Goal: Use online tool/utility

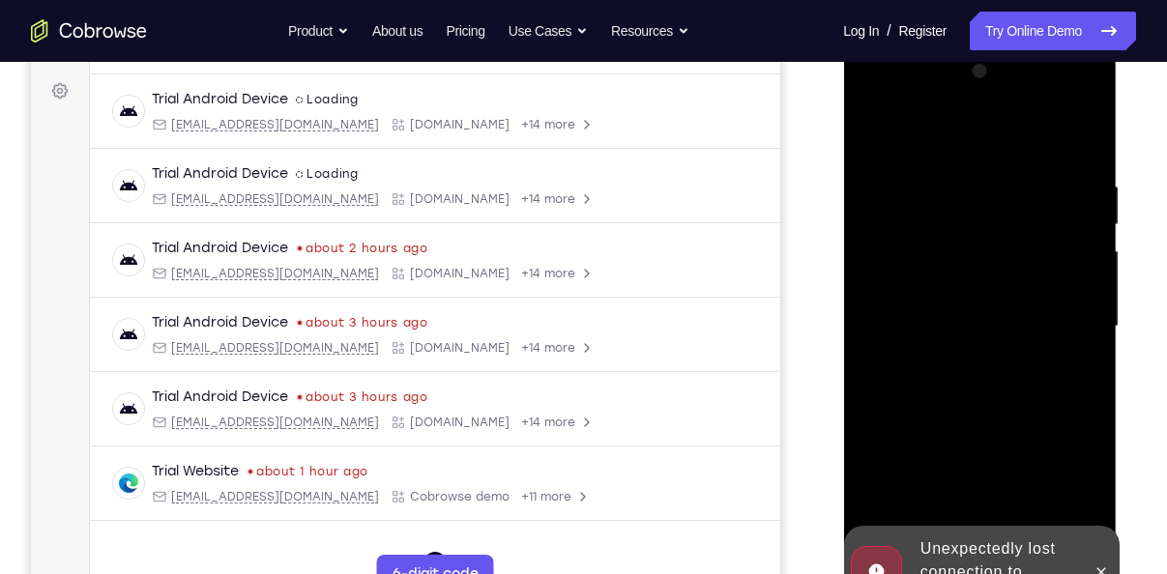
scroll to position [376, 0]
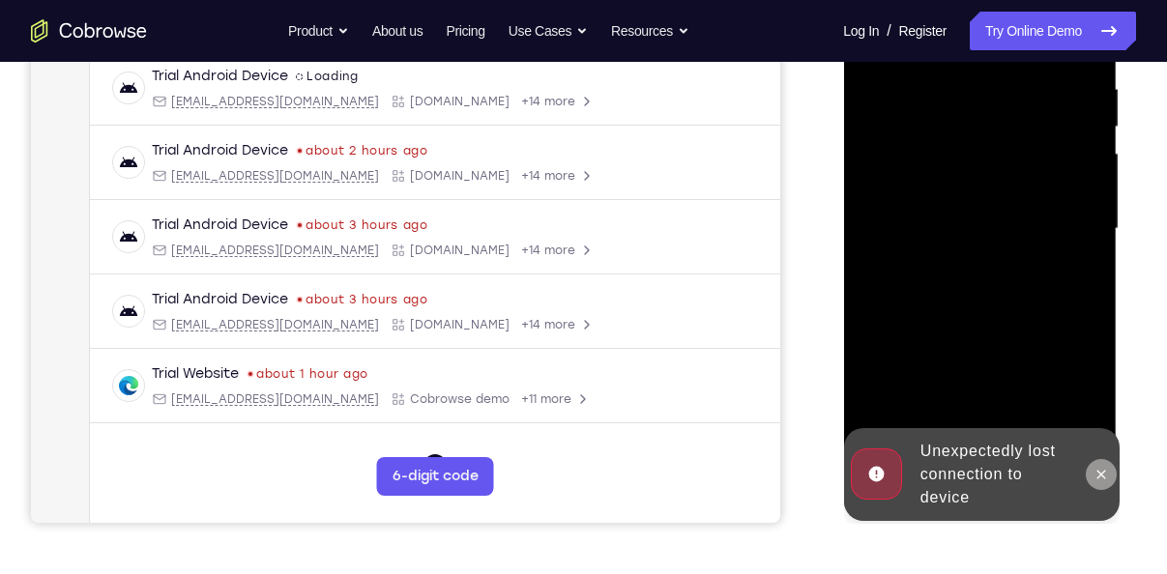
click at [1103, 476] on icon at bounding box center [1099, 474] width 15 height 15
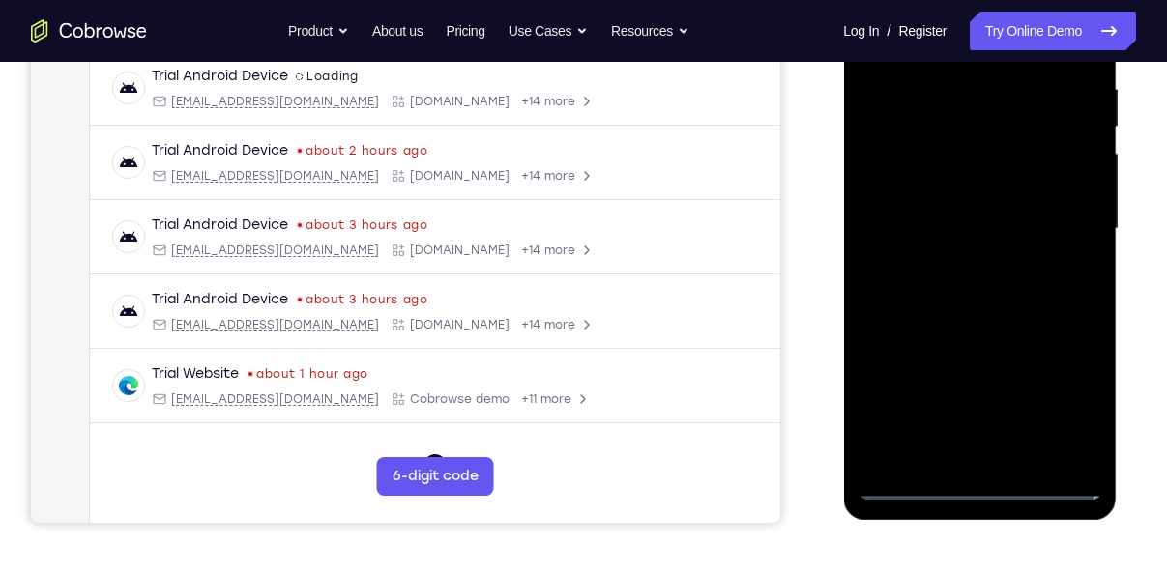
click at [984, 484] on div at bounding box center [980, 228] width 244 height 541
click at [975, 488] on div at bounding box center [980, 228] width 244 height 541
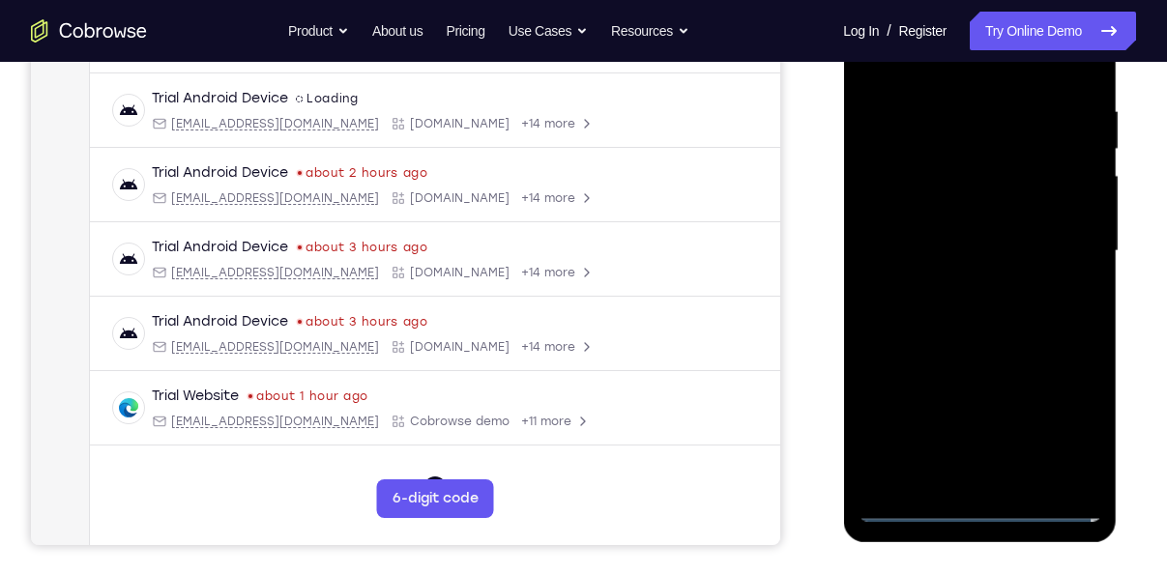
scroll to position [353, 0]
click at [979, 507] on div at bounding box center [980, 252] width 244 height 541
click at [983, 511] on div at bounding box center [980, 252] width 244 height 541
click at [1076, 430] on div at bounding box center [980, 252] width 244 height 541
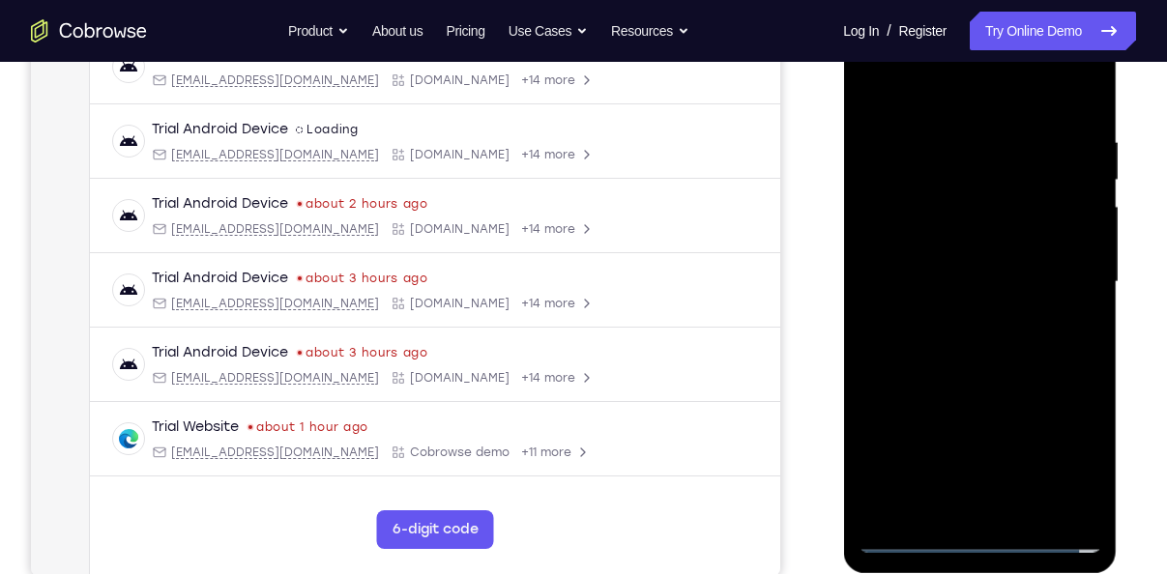
click at [883, 97] on div at bounding box center [980, 282] width 244 height 541
click at [1057, 271] on div at bounding box center [980, 282] width 244 height 541
click at [947, 317] on div at bounding box center [980, 282] width 244 height 541
click at [964, 259] on div at bounding box center [980, 282] width 244 height 541
click at [977, 246] on div at bounding box center [980, 282] width 244 height 541
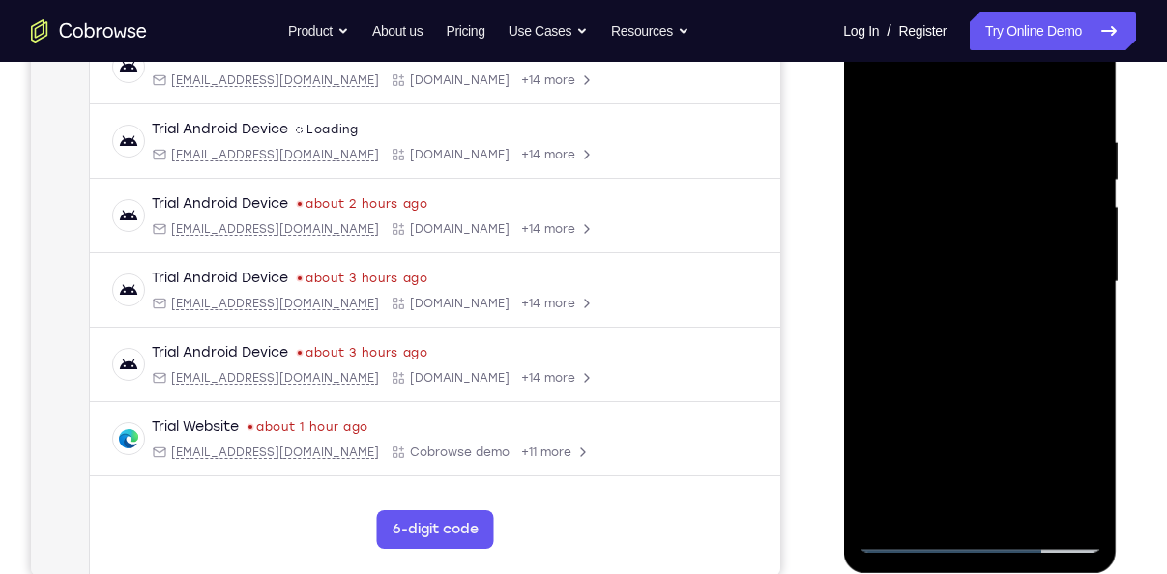
click at [970, 276] on div at bounding box center [980, 282] width 244 height 541
click at [950, 341] on div at bounding box center [980, 282] width 244 height 541
click at [964, 340] on div at bounding box center [980, 282] width 244 height 541
click at [953, 366] on div at bounding box center [980, 282] width 244 height 541
click at [1032, 514] on div at bounding box center [980, 282] width 244 height 541
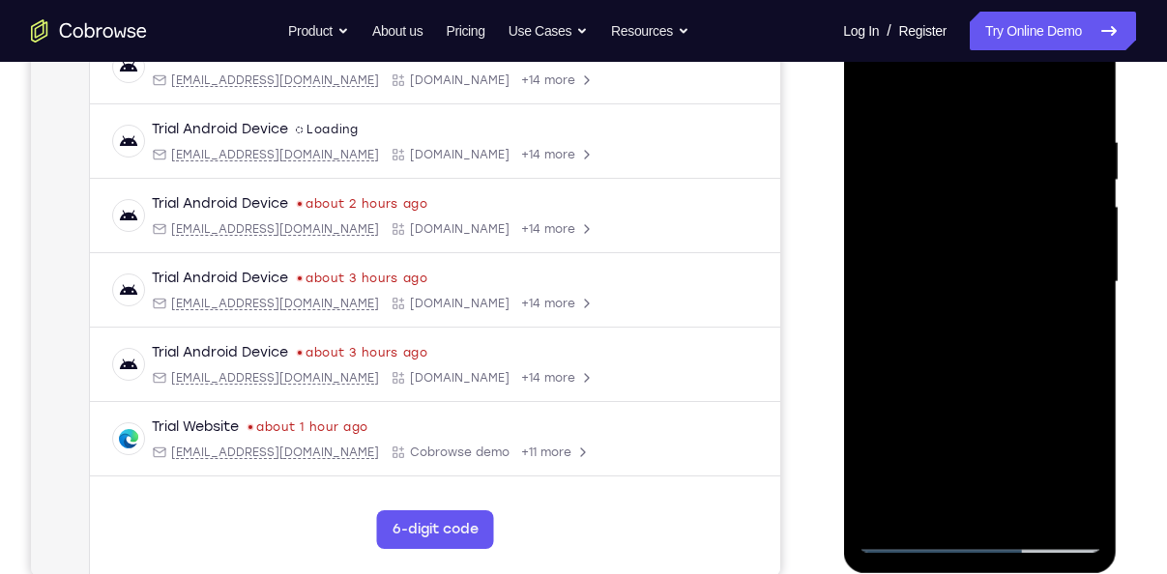
click at [993, 385] on div at bounding box center [980, 282] width 244 height 541
click at [991, 259] on div at bounding box center [980, 282] width 244 height 541
click at [966, 259] on div at bounding box center [980, 282] width 244 height 541
click at [950, 500] on div at bounding box center [980, 282] width 244 height 541
click at [1072, 329] on div at bounding box center [980, 282] width 244 height 541
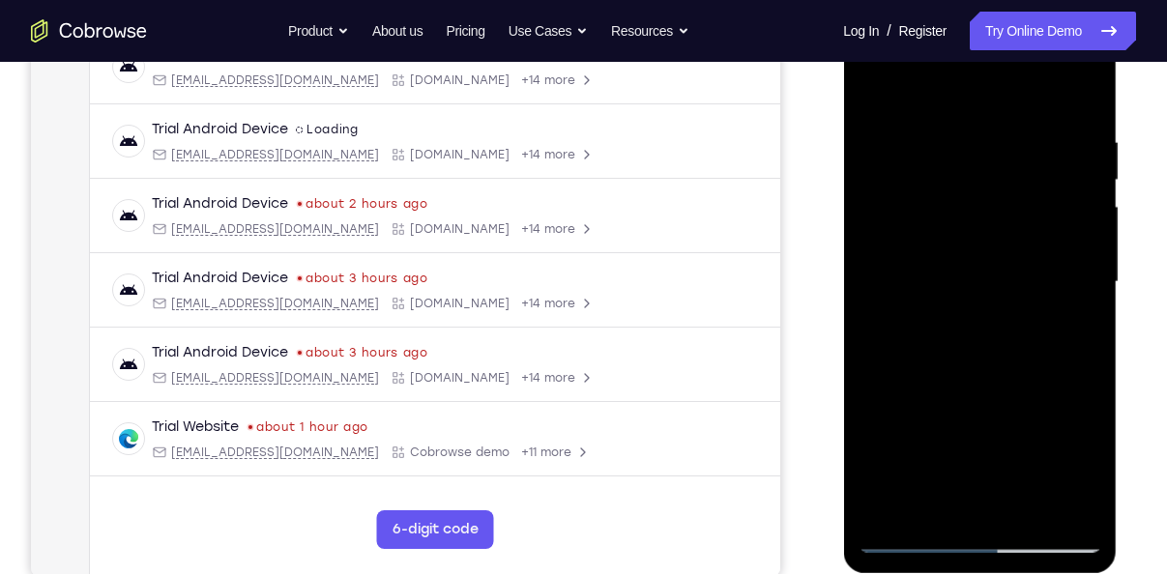
click at [1070, 333] on div at bounding box center [980, 282] width 244 height 541
click at [1072, 331] on div at bounding box center [980, 282] width 244 height 541
click at [871, 93] on div at bounding box center [980, 282] width 244 height 541
click at [1021, 302] on div at bounding box center [980, 282] width 244 height 541
click at [1086, 468] on div at bounding box center [980, 282] width 244 height 541
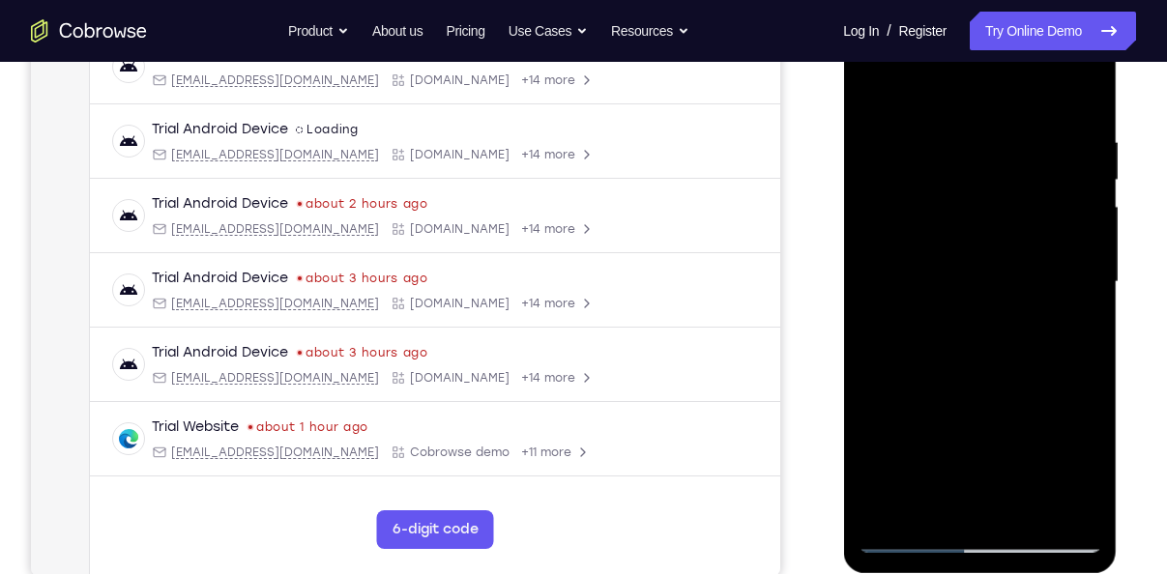
click at [1086, 468] on div at bounding box center [980, 282] width 244 height 541
click at [1086, 471] on div at bounding box center [980, 282] width 244 height 541
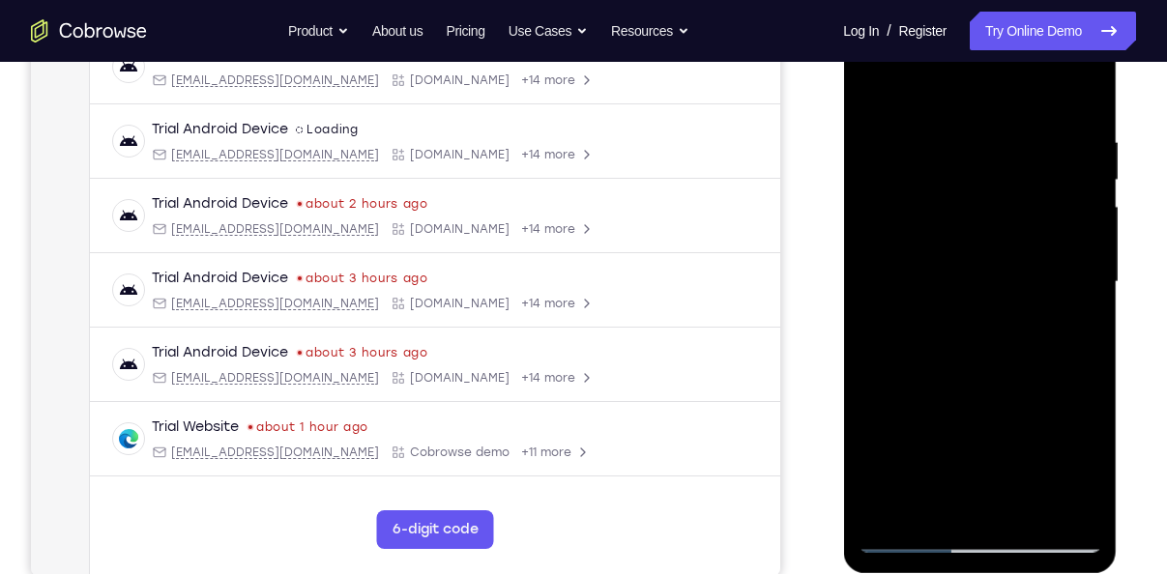
click at [1074, 467] on div at bounding box center [980, 282] width 244 height 541
click at [1050, 432] on div at bounding box center [980, 282] width 244 height 541
click at [923, 500] on div at bounding box center [980, 282] width 244 height 541
click at [1031, 396] on div at bounding box center [980, 282] width 244 height 541
click at [952, 448] on div at bounding box center [980, 282] width 244 height 541
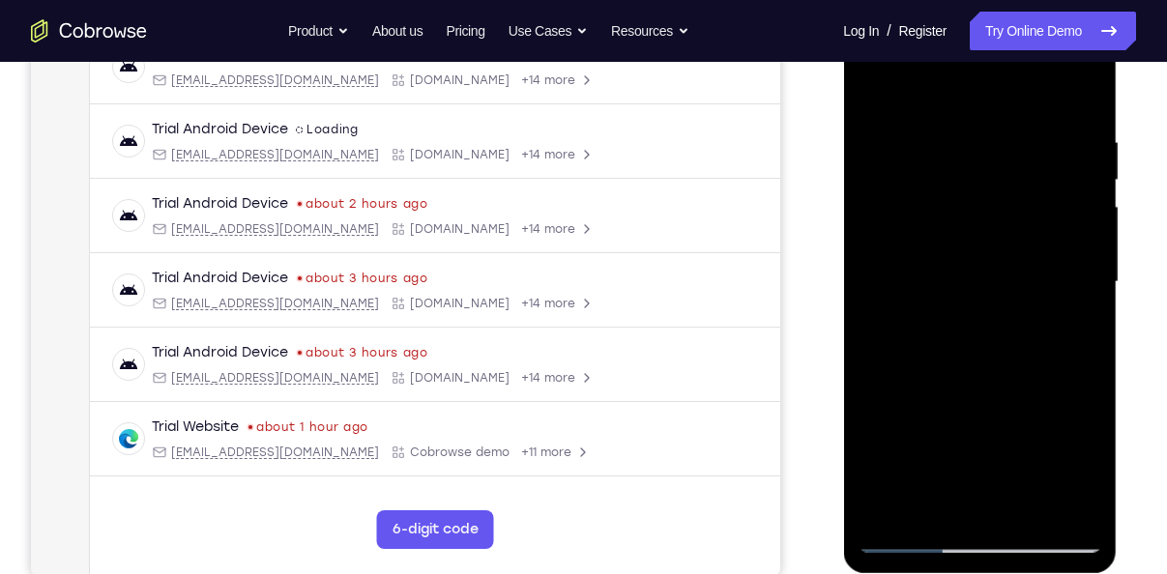
click at [1075, 315] on div at bounding box center [980, 282] width 244 height 541
click at [883, 92] on div at bounding box center [980, 282] width 244 height 541
click at [881, 91] on div at bounding box center [980, 282] width 244 height 541
drag, startPoint x: 960, startPoint y: 274, endPoint x: 947, endPoint y: 420, distance: 146.5
click at [947, 420] on div at bounding box center [980, 282] width 244 height 541
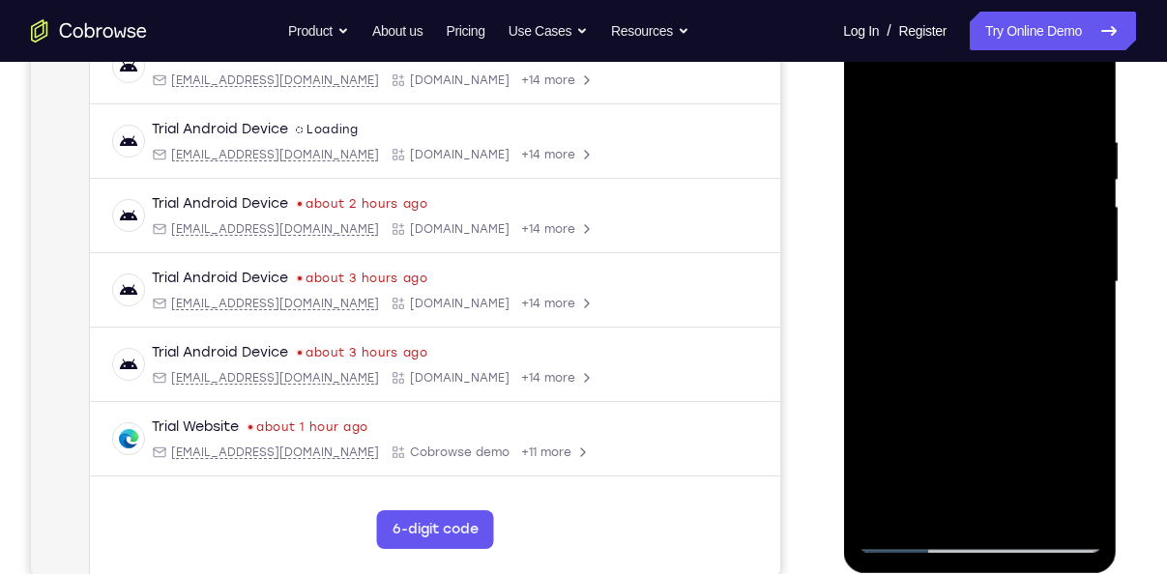
drag, startPoint x: 960, startPoint y: 380, endPoint x: 975, endPoint y: 175, distance: 205.5
click at [975, 175] on div at bounding box center [980, 282] width 244 height 541
drag, startPoint x: 1009, startPoint y: 421, endPoint x: 1020, endPoint y: 38, distance: 383.0
click at [1020, 38] on div at bounding box center [980, 282] width 244 height 541
drag, startPoint x: 975, startPoint y: 420, endPoint x: 997, endPoint y: 132, distance: 288.0
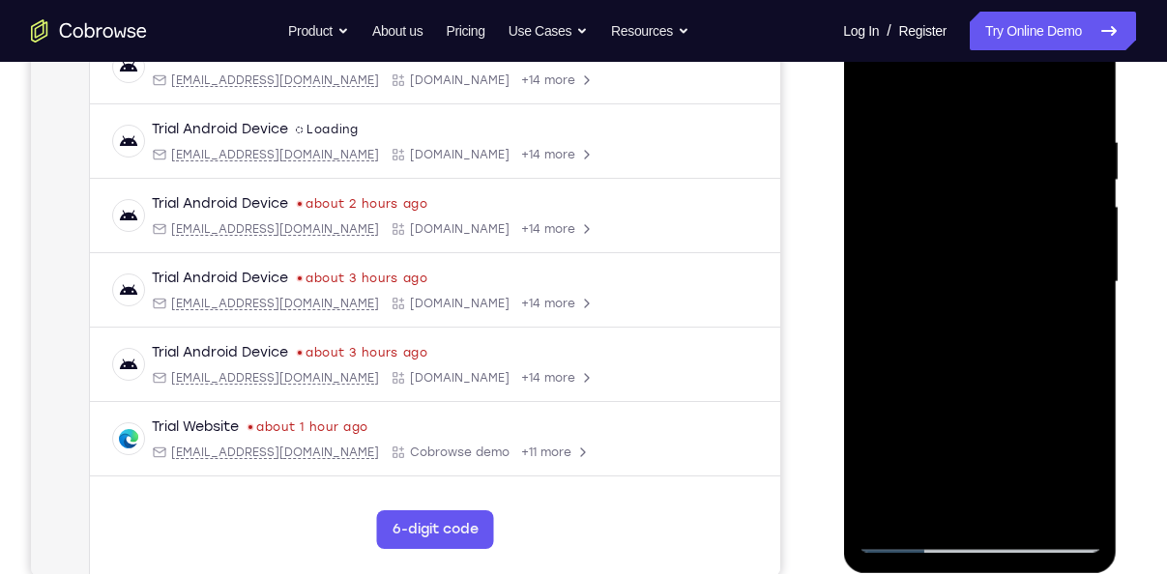
click at [997, 132] on div at bounding box center [980, 282] width 244 height 541
drag, startPoint x: 997, startPoint y: 382, endPoint x: 1004, endPoint y: 298, distance: 84.4
click at [1004, 298] on div at bounding box center [980, 282] width 244 height 541
drag, startPoint x: 989, startPoint y: 394, endPoint x: 997, endPoint y: 309, distance: 85.4
click at [997, 309] on div at bounding box center [980, 282] width 244 height 541
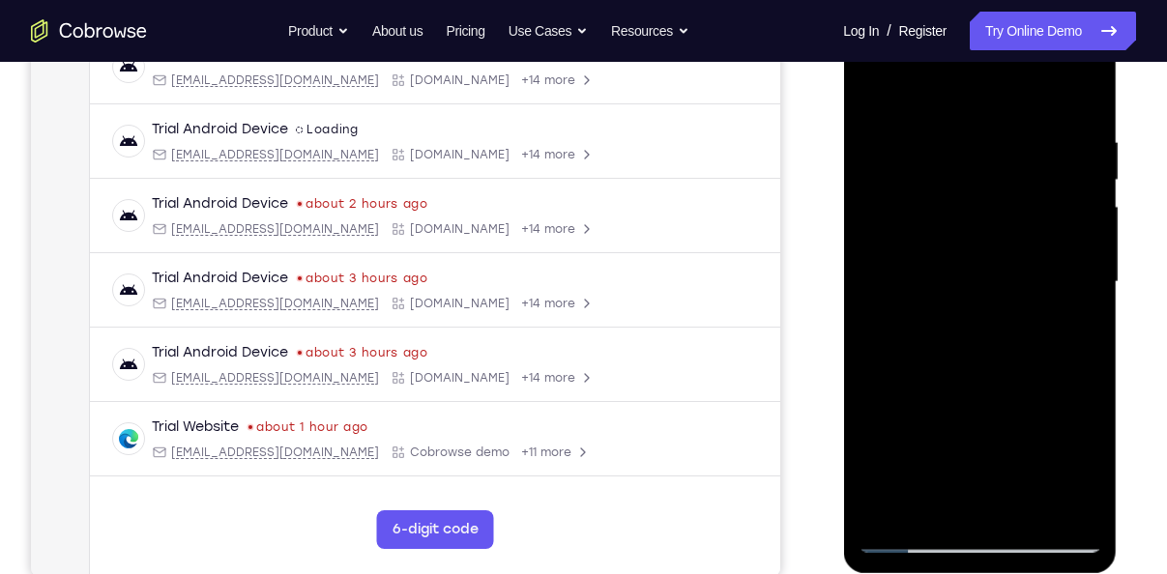
click at [896, 506] on div at bounding box center [980, 282] width 244 height 541
drag, startPoint x: 917, startPoint y: 435, endPoint x: 929, endPoint y: 518, distance: 84.1
click at [929, 518] on div at bounding box center [980, 282] width 244 height 541
drag, startPoint x: 964, startPoint y: 235, endPoint x: 931, endPoint y: 481, distance: 247.8
click at [931, 481] on div at bounding box center [980, 282] width 244 height 541
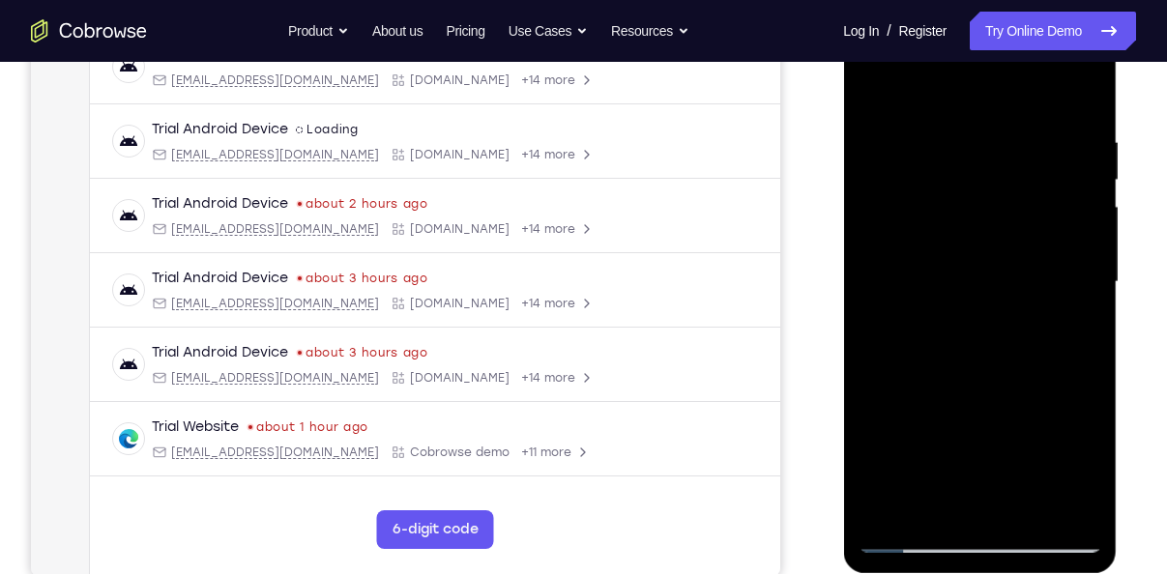
drag, startPoint x: 966, startPoint y: 266, endPoint x: 935, endPoint y: 480, distance: 215.9
click at [935, 480] on div at bounding box center [980, 282] width 244 height 541
click at [1086, 89] on div at bounding box center [980, 282] width 244 height 541
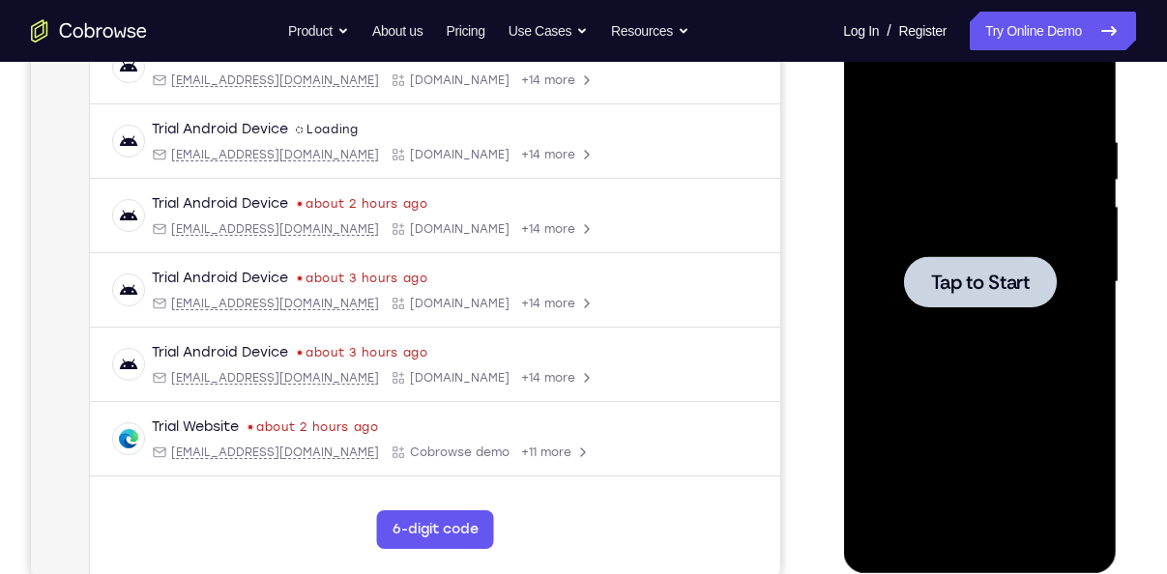
click at [900, 164] on div at bounding box center [980, 282] width 244 height 541
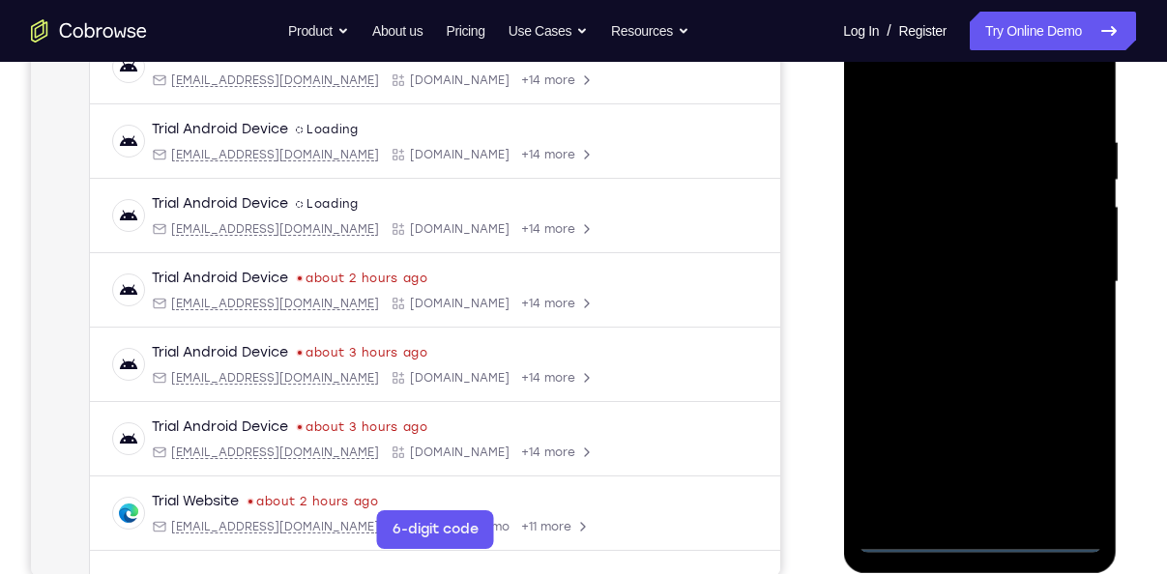
scroll to position [353, 0]
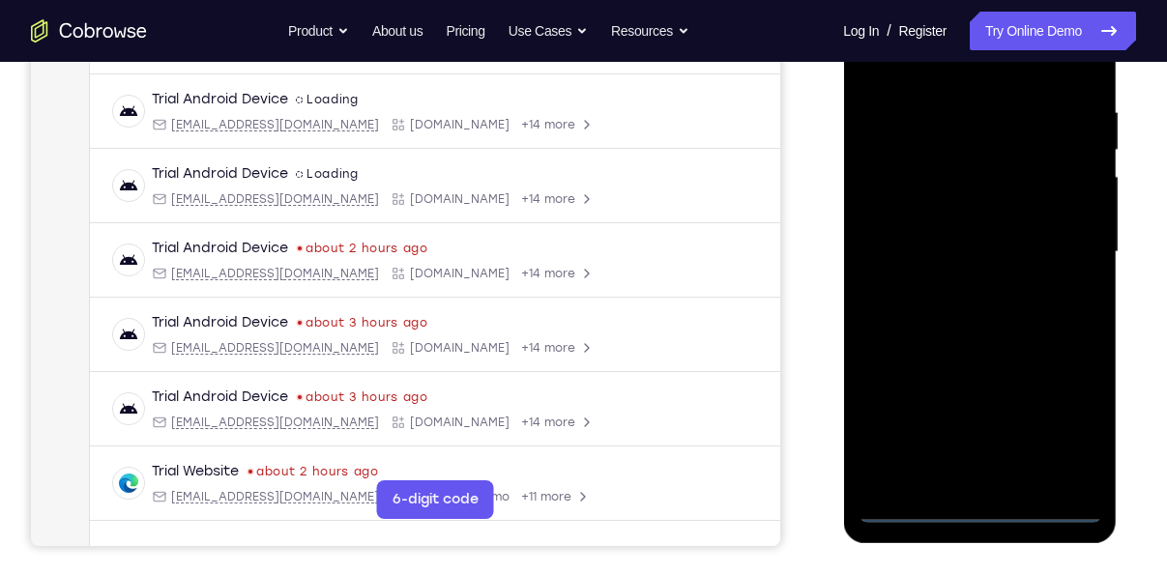
click at [987, 511] on div at bounding box center [980, 252] width 244 height 541
click at [978, 515] on div at bounding box center [980, 252] width 244 height 541
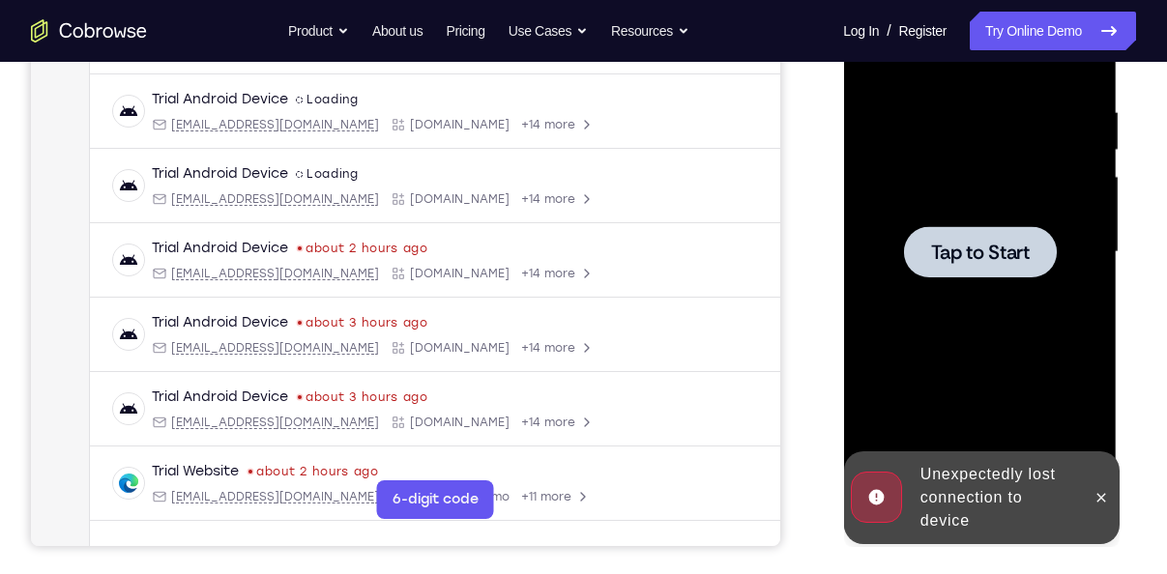
click at [979, 315] on div at bounding box center [980, 252] width 244 height 541
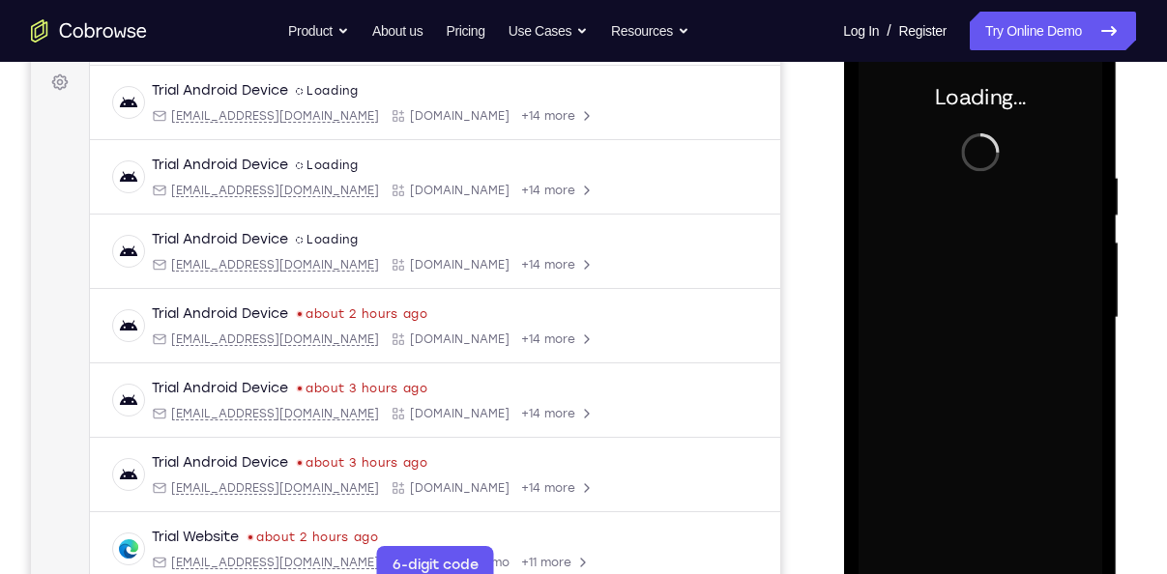
scroll to position [284, 0]
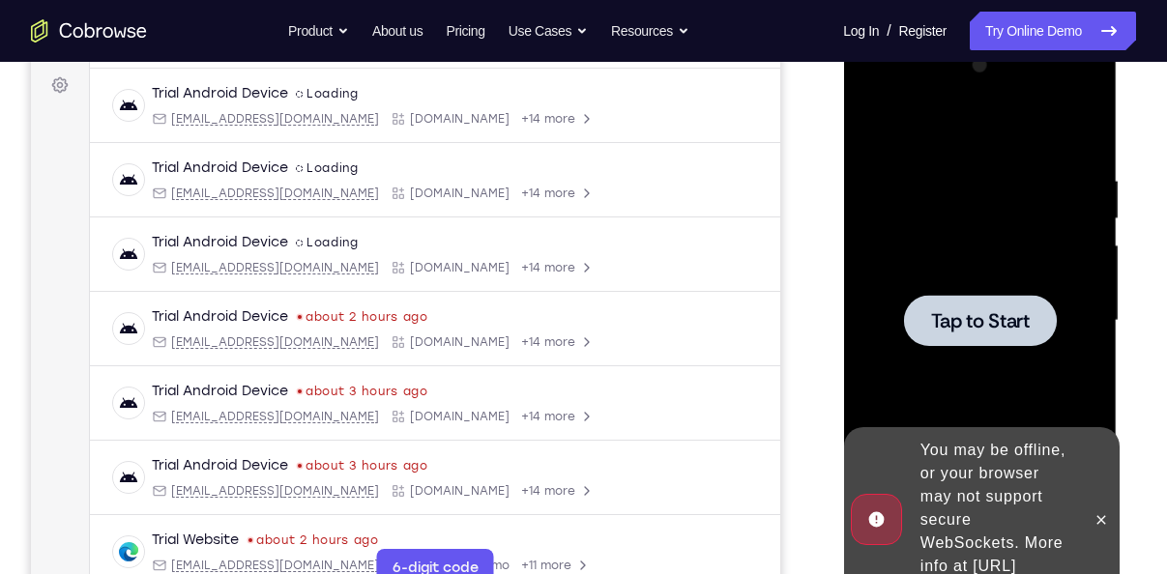
click at [923, 185] on div at bounding box center [980, 320] width 244 height 541
click at [1108, 512] on icon at bounding box center [1099, 519] width 15 height 15
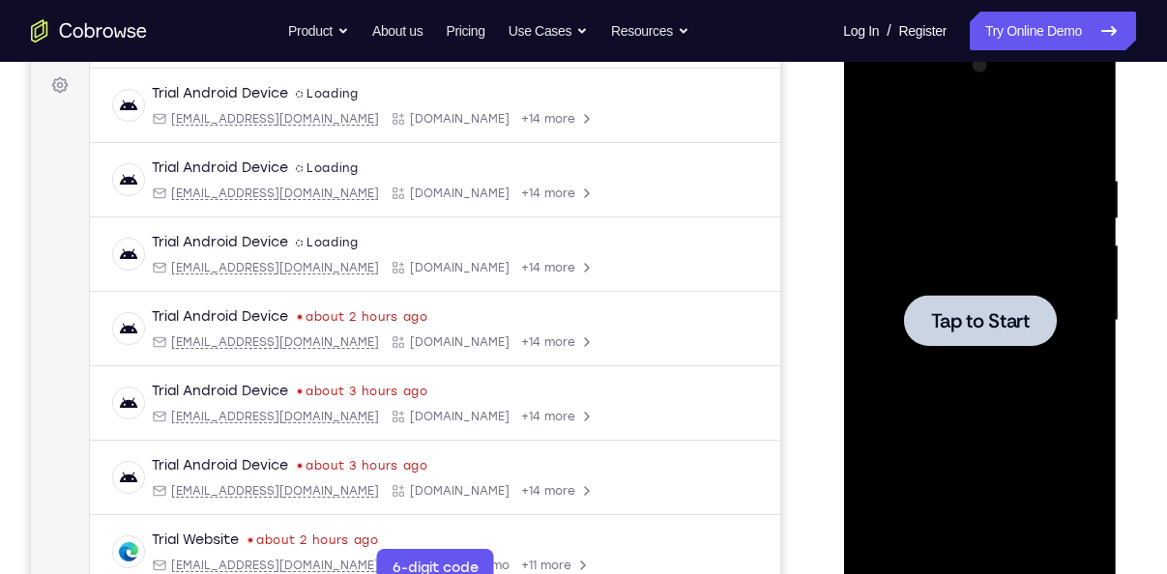
click at [971, 188] on div at bounding box center [980, 320] width 244 height 541
click at [1099, 209] on div at bounding box center [980, 320] width 244 height 541
click at [1033, 238] on div at bounding box center [980, 320] width 244 height 541
click at [993, 297] on div at bounding box center [979, 320] width 153 height 51
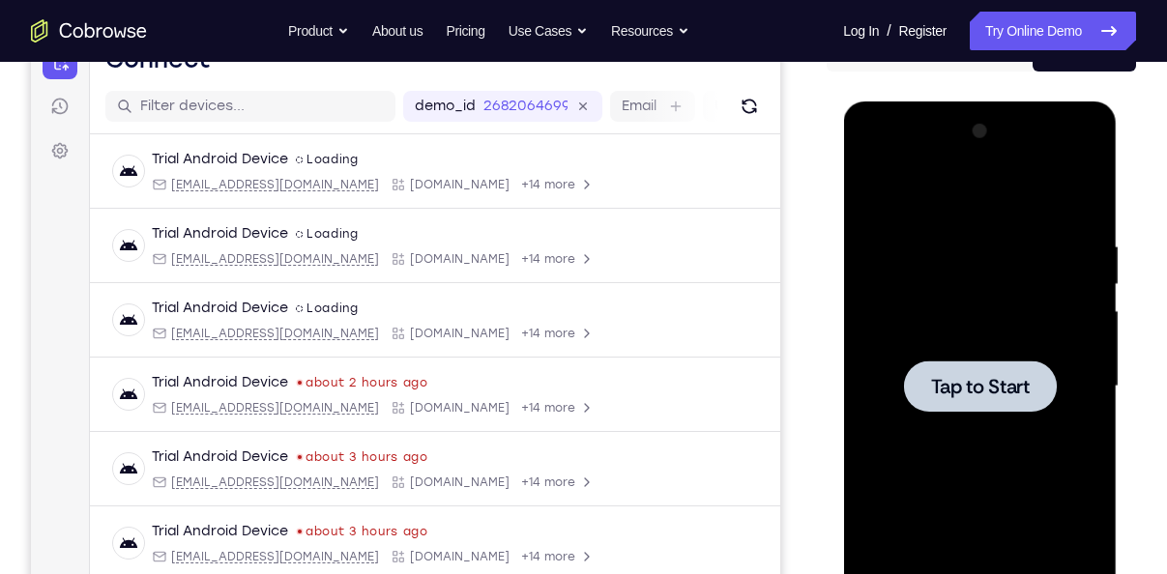
scroll to position [218, 0]
click at [964, 264] on div at bounding box center [980, 387] width 244 height 541
click at [965, 264] on div at bounding box center [980, 387] width 244 height 541
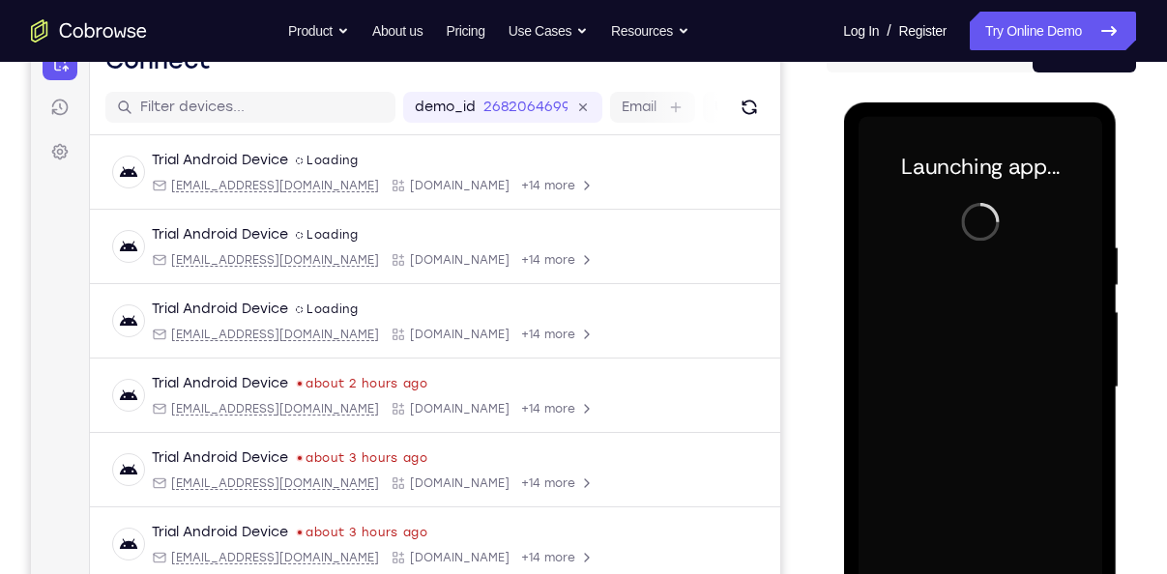
scroll to position [334, 0]
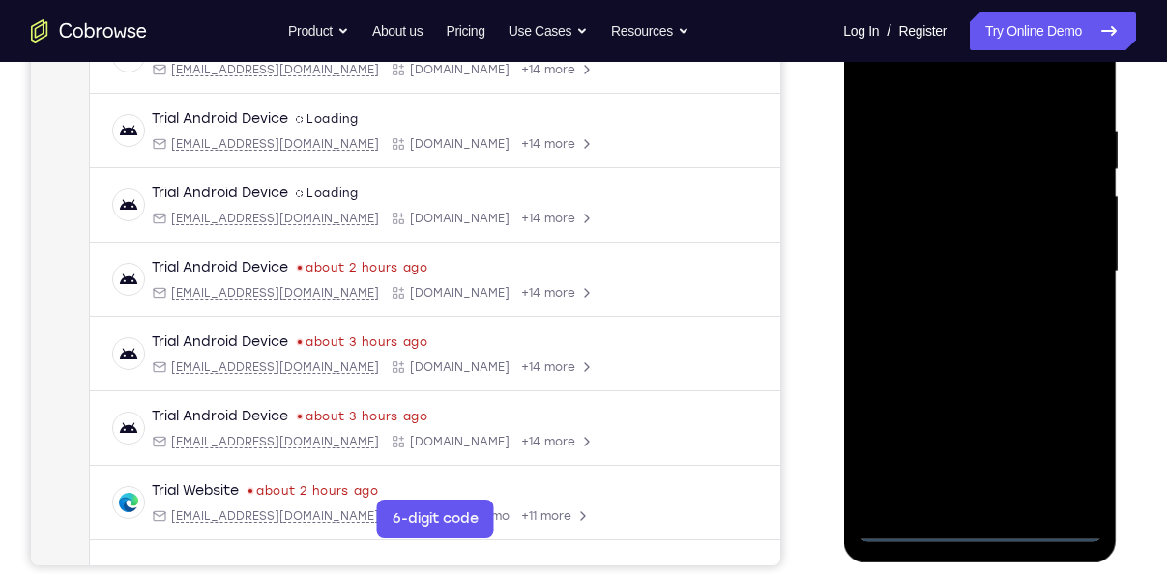
click at [972, 533] on div at bounding box center [980, 271] width 244 height 541
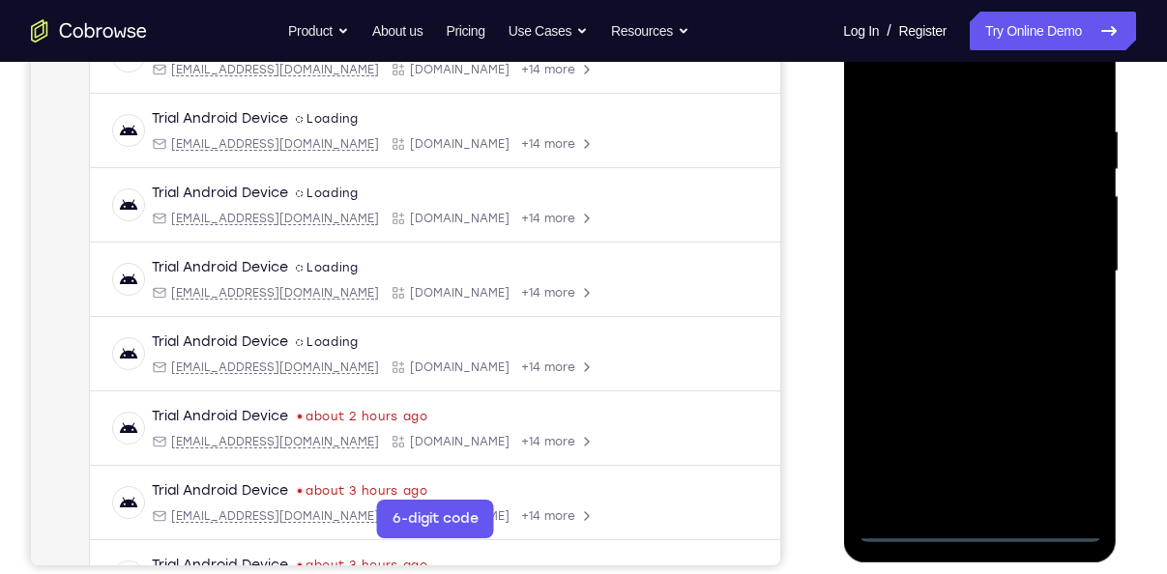
click at [1068, 448] on div at bounding box center [980, 271] width 244 height 541
click at [872, 92] on div at bounding box center [980, 271] width 244 height 541
click at [1053, 262] on div at bounding box center [980, 271] width 244 height 541
click at [958, 309] on div at bounding box center [980, 271] width 244 height 541
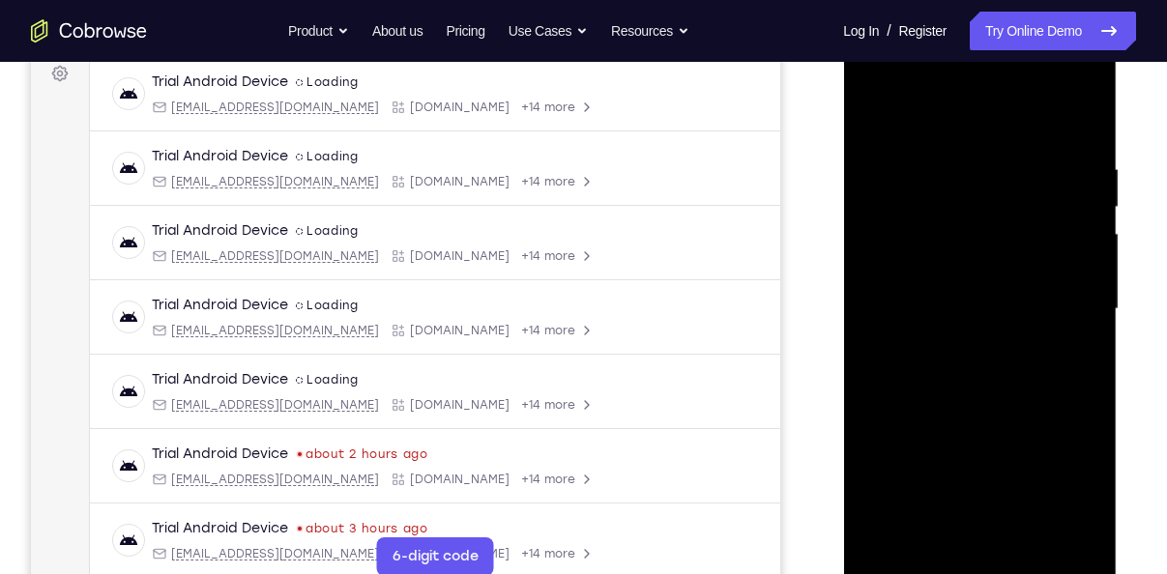
scroll to position [295, 0]
click at [956, 345] on div at bounding box center [980, 310] width 244 height 541
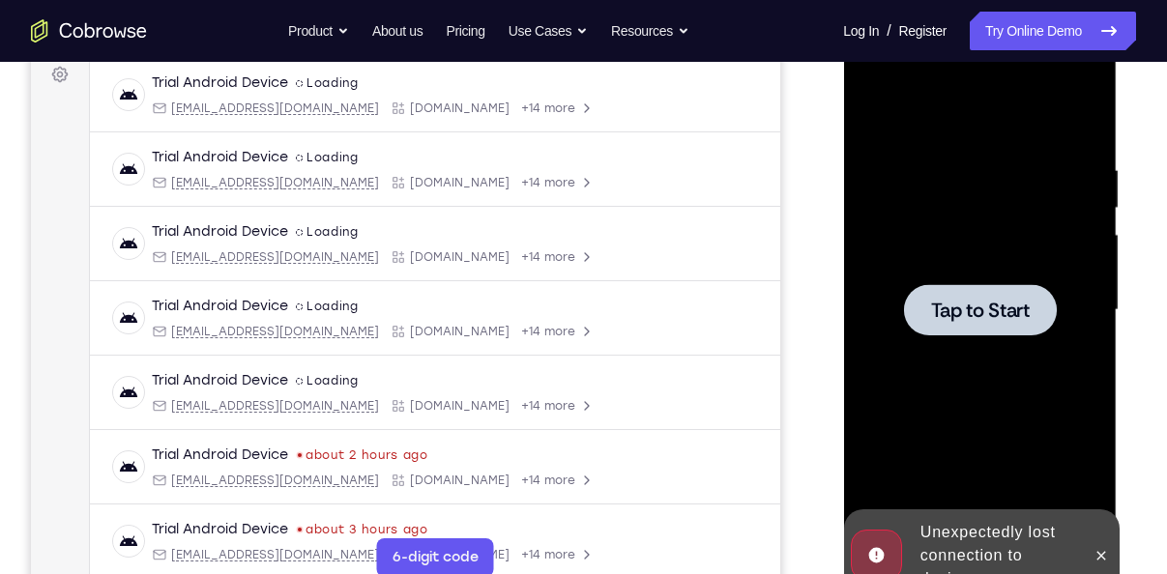
click at [1054, 84] on div at bounding box center [980, 310] width 244 height 541
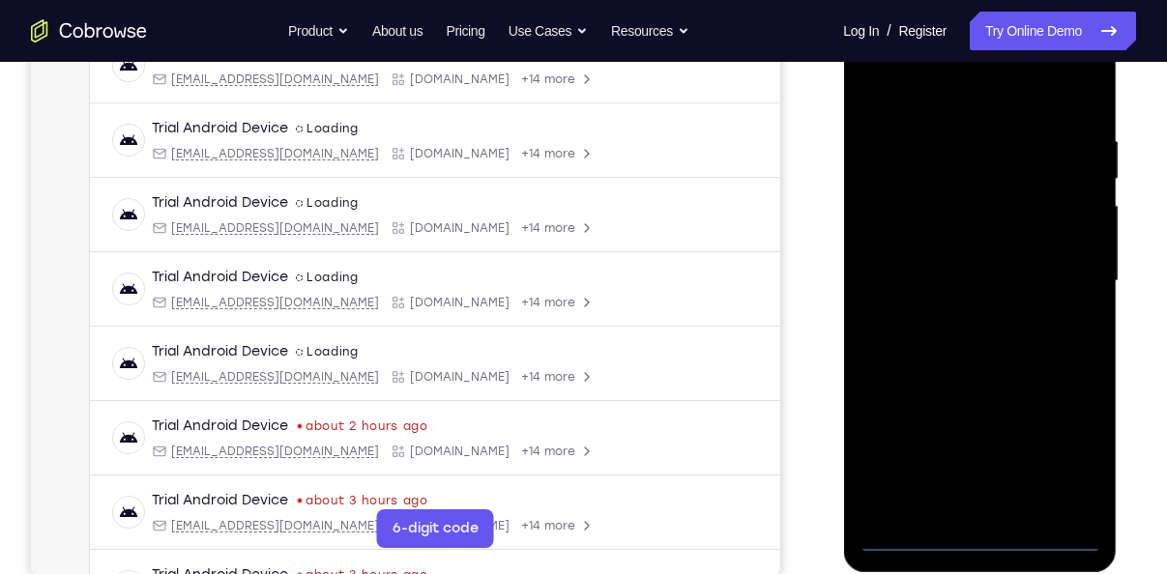
scroll to position [325, 0]
click at [980, 535] on div at bounding box center [980, 280] width 244 height 541
click at [981, 536] on div at bounding box center [980, 280] width 244 height 541
click at [1071, 455] on div at bounding box center [980, 280] width 244 height 541
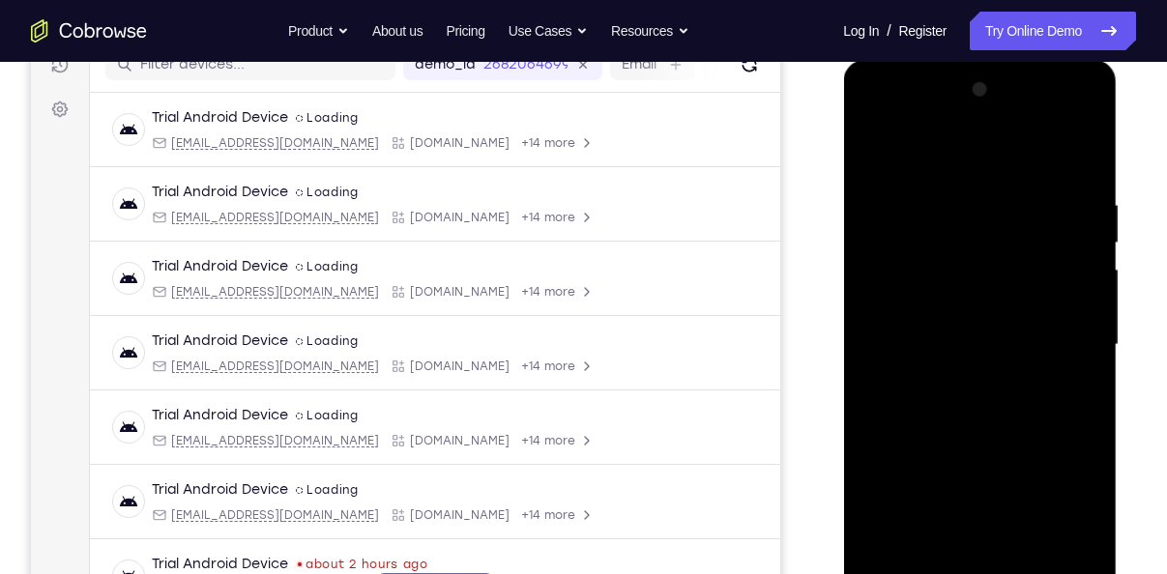
scroll to position [259, 0]
click at [883, 159] on div at bounding box center [980, 345] width 244 height 541
click at [1069, 342] on div at bounding box center [980, 345] width 244 height 541
click at [964, 375] on div at bounding box center [980, 345] width 244 height 541
click at [972, 326] on div at bounding box center [980, 345] width 244 height 541
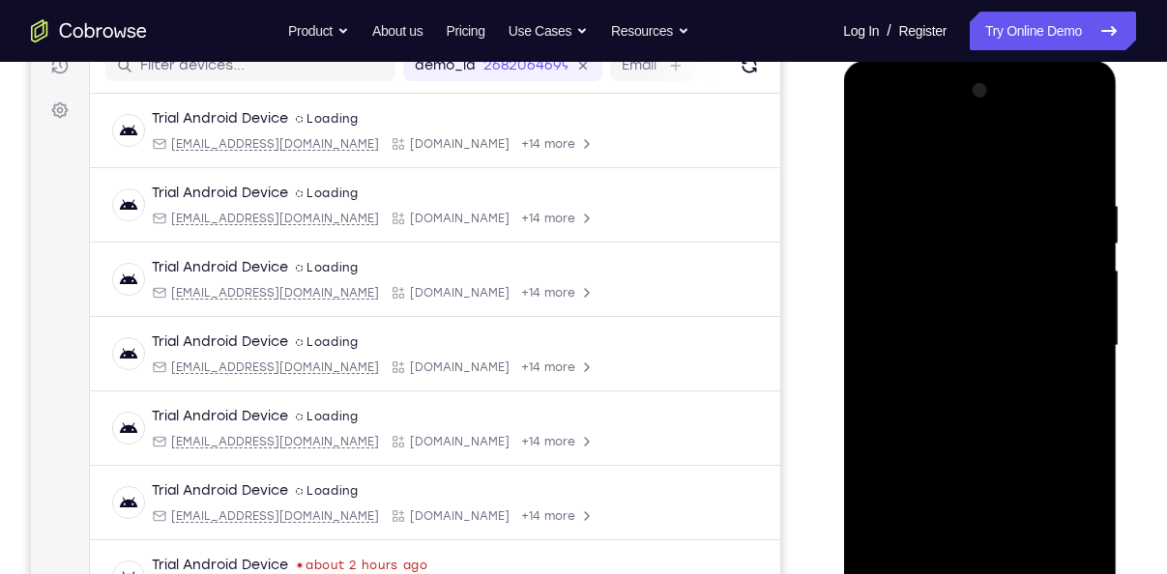
click at [985, 313] on div at bounding box center [980, 345] width 244 height 541
click at [968, 343] on div at bounding box center [980, 345] width 244 height 541
click at [978, 416] on div at bounding box center [980, 345] width 244 height 541
click at [997, 405] on div at bounding box center [980, 345] width 244 height 541
click at [998, 401] on div at bounding box center [980, 345] width 244 height 541
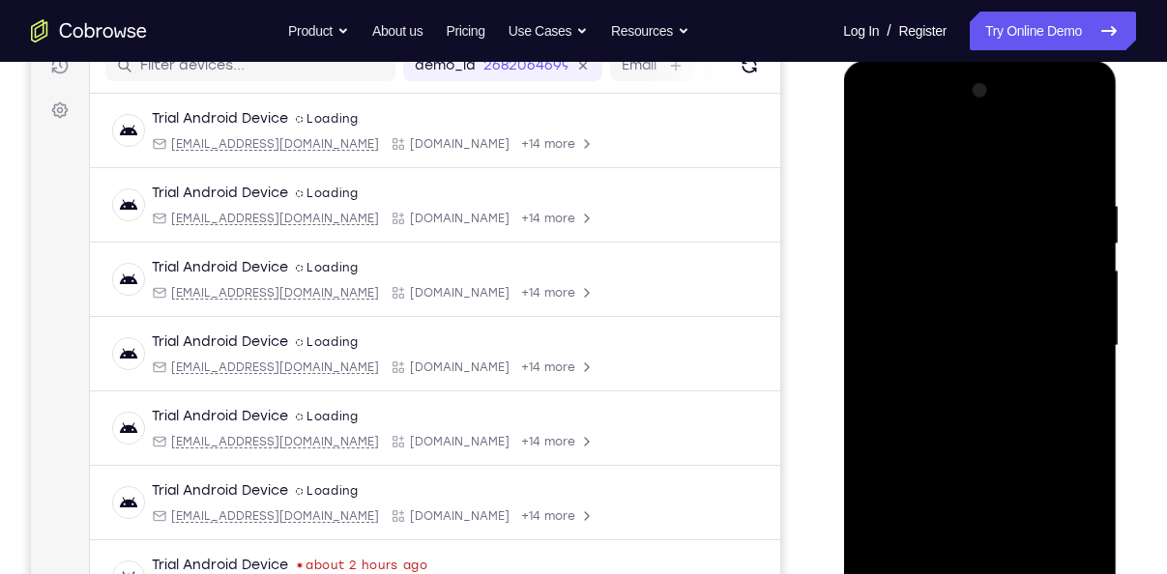
click at [987, 429] on div at bounding box center [980, 345] width 244 height 541
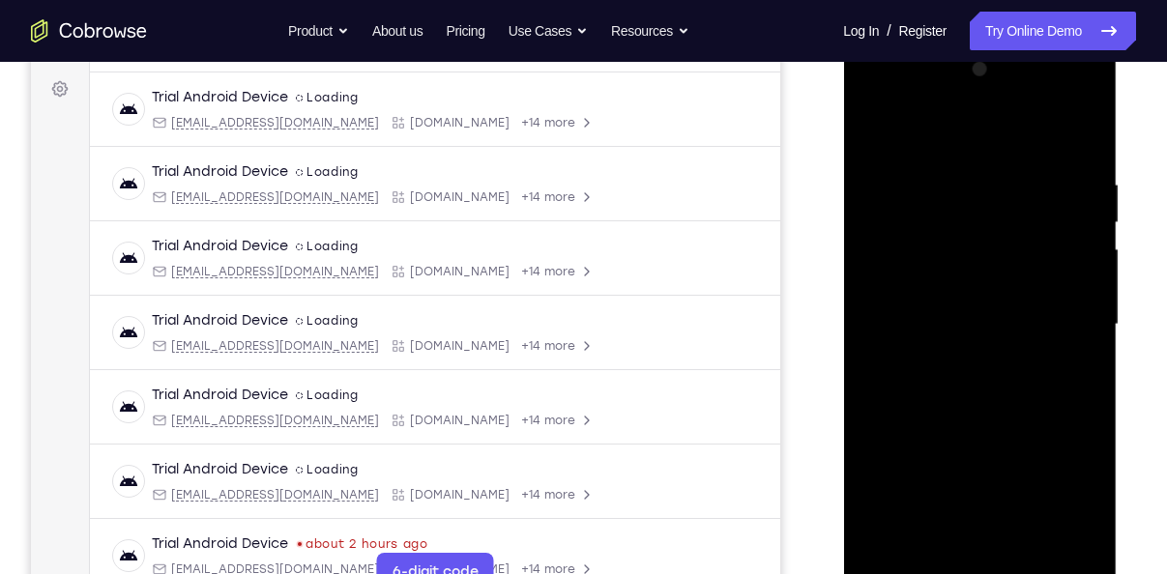
scroll to position [288, 0]
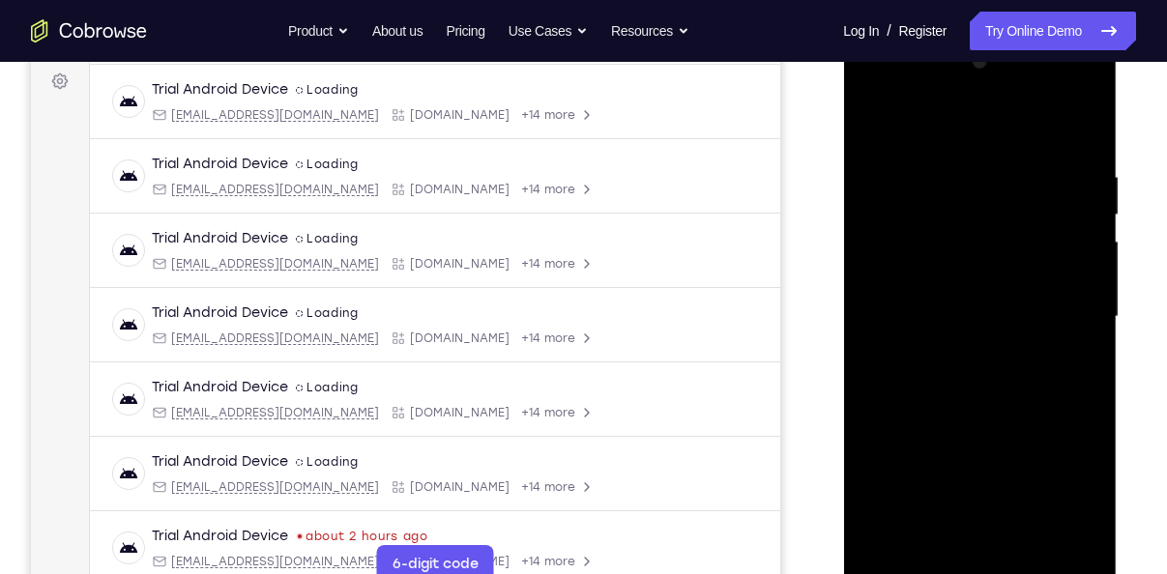
click at [1019, 543] on div at bounding box center [980, 316] width 244 height 541
click at [1024, 543] on div at bounding box center [980, 316] width 244 height 541
click at [1014, 422] on div at bounding box center [980, 316] width 244 height 541
click at [995, 421] on div at bounding box center [980, 316] width 244 height 541
click at [922, 495] on div at bounding box center [980, 316] width 244 height 541
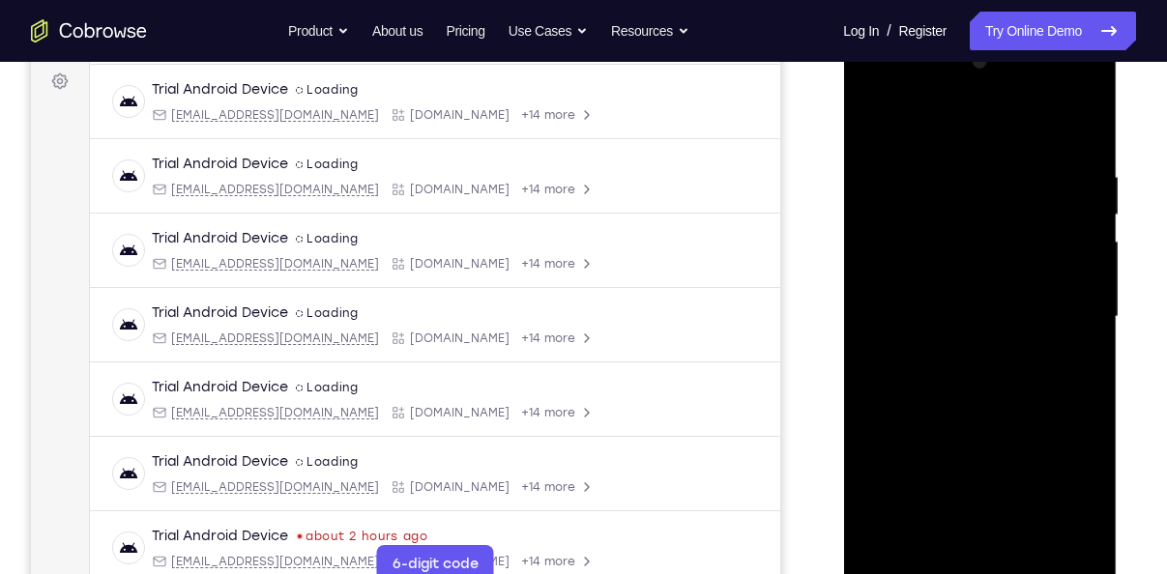
click at [981, 501] on div at bounding box center [980, 316] width 244 height 541
click at [930, 482] on div at bounding box center [980, 316] width 244 height 541
click at [879, 128] on div at bounding box center [980, 316] width 244 height 541
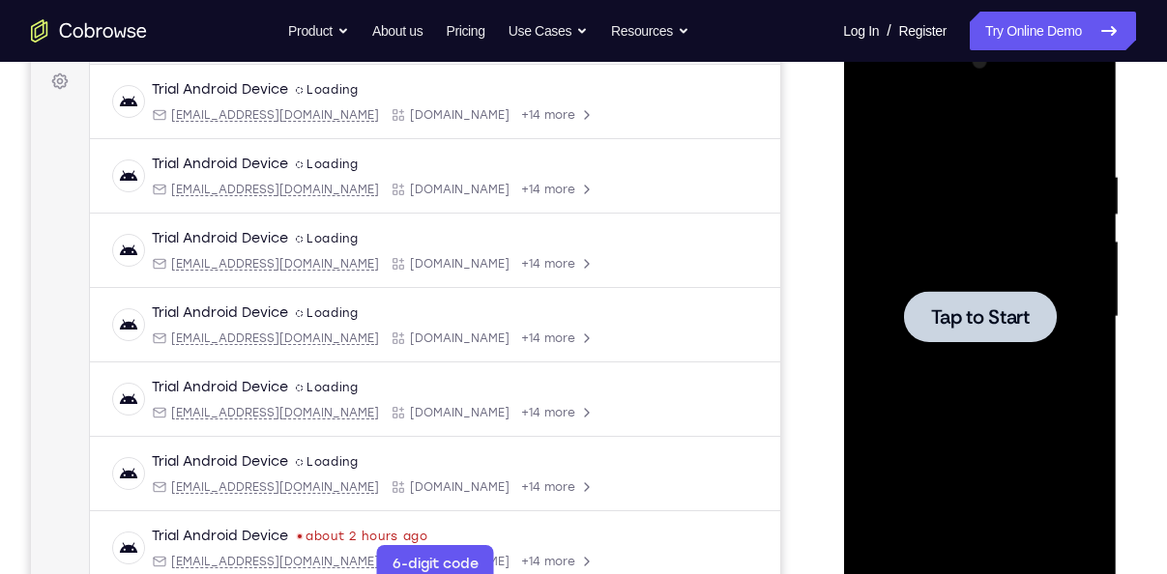
click at [910, 291] on div at bounding box center [979, 316] width 153 height 51
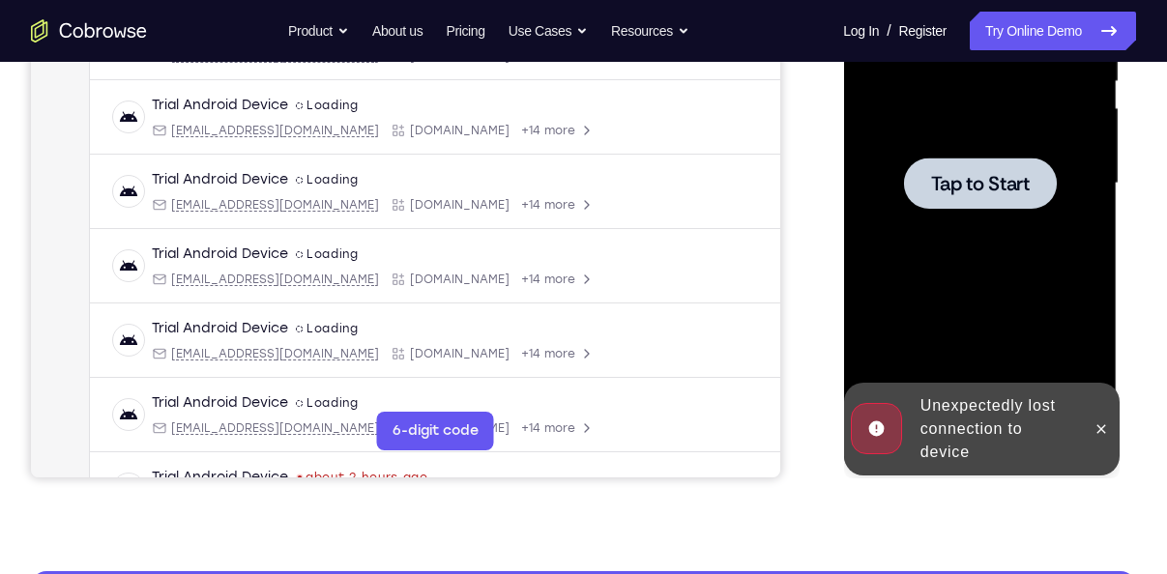
scroll to position [427, 0]
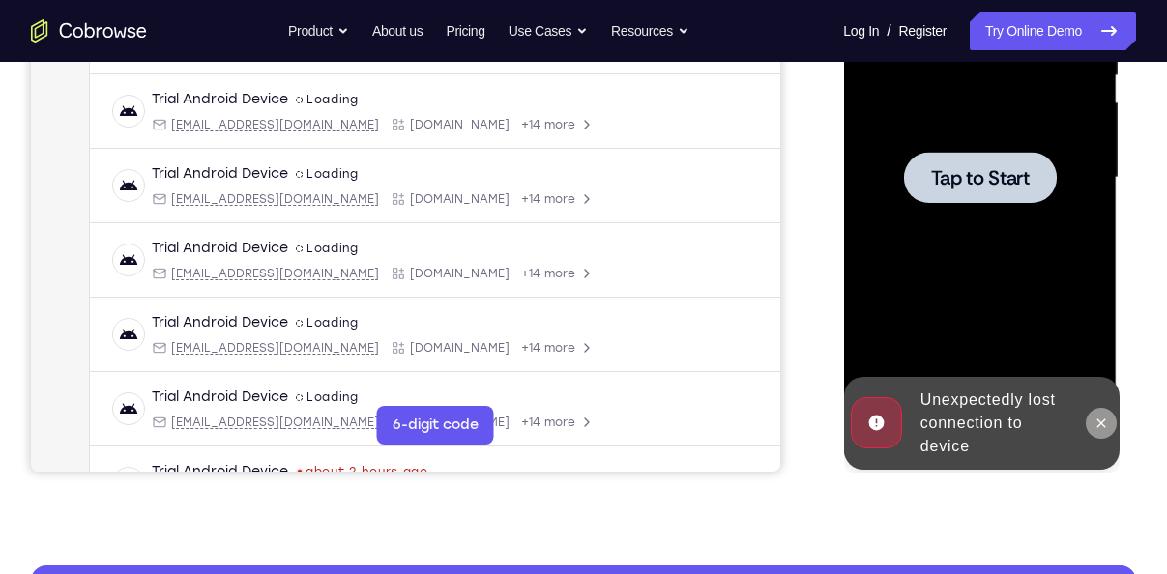
click at [1102, 427] on icon at bounding box center [1099, 423] width 15 height 15
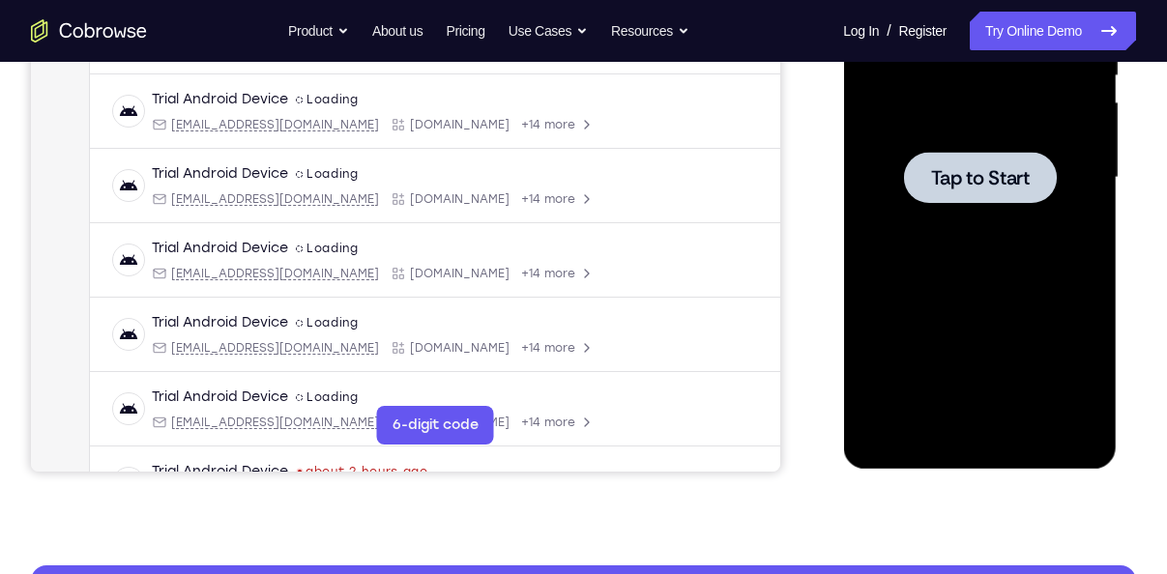
click at [975, 285] on div at bounding box center [980, 177] width 244 height 541
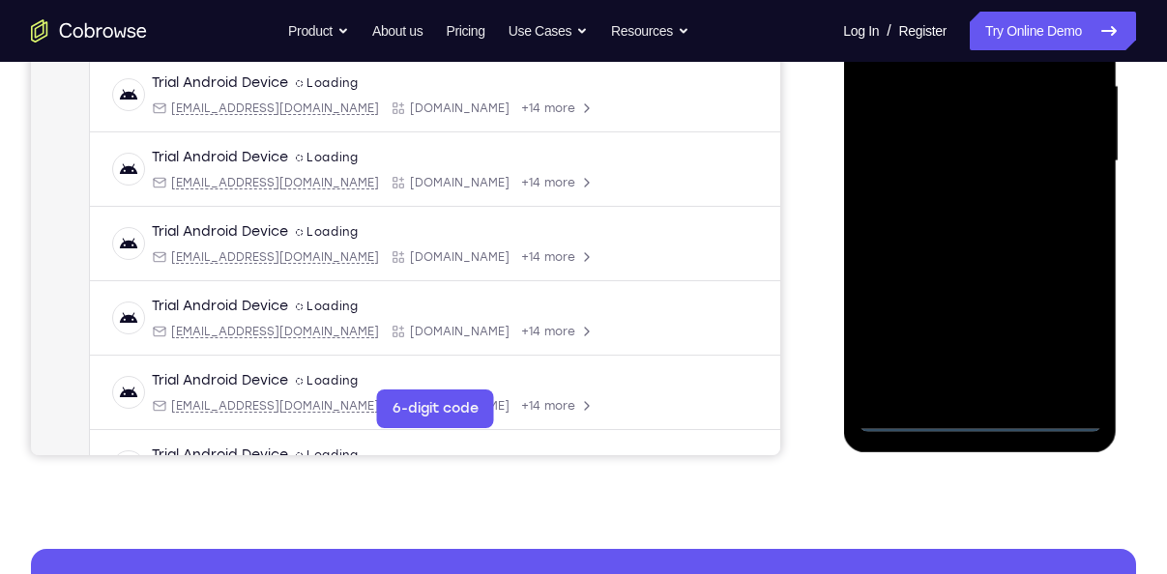
scroll to position [447, 0]
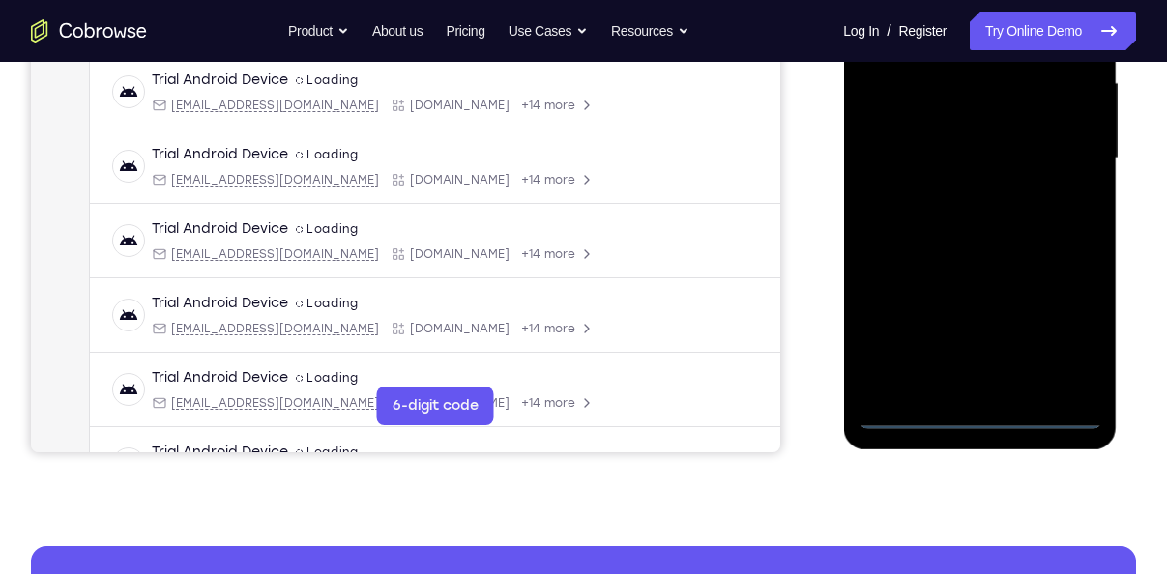
click at [980, 413] on div at bounding box center [980, 158] width 244 height 541
click at [1060, 342] on div at bounding box center [980, 158] width 244 height 541
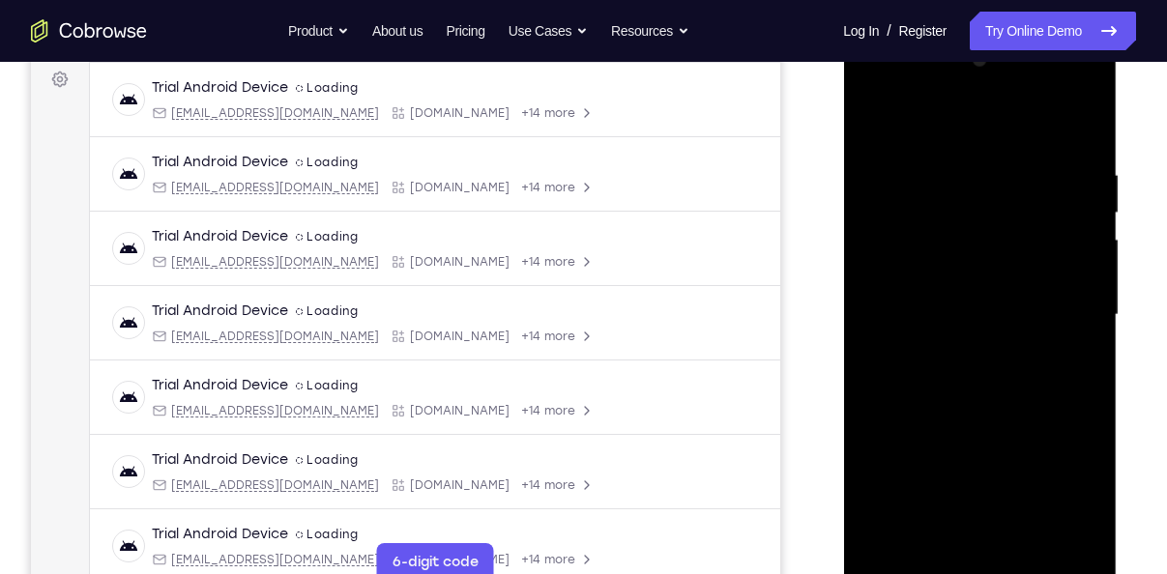
scroll to position [287, 0]
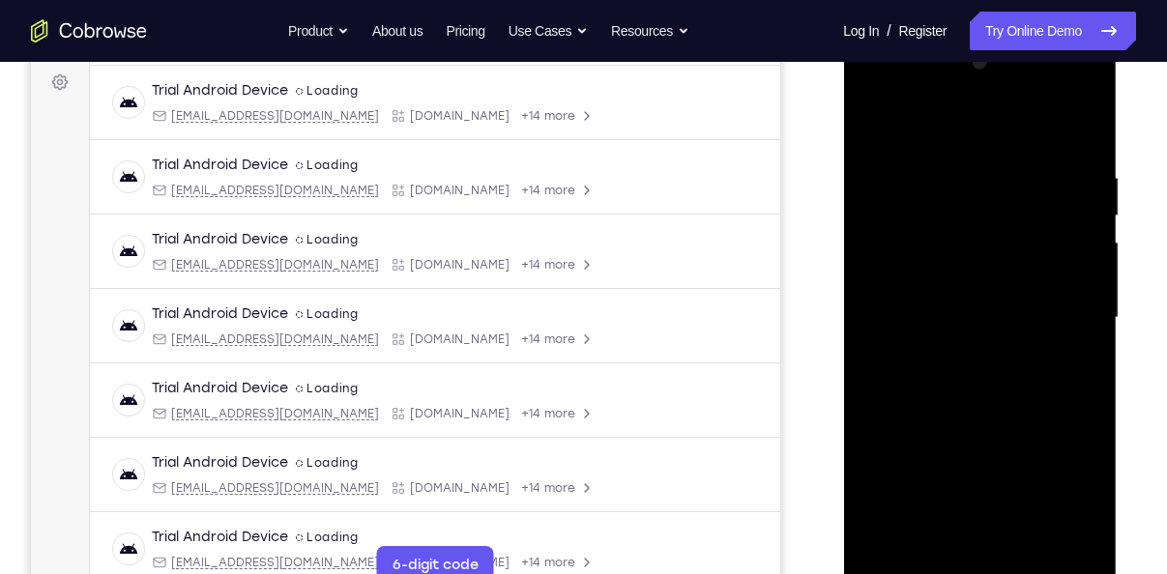
click at [881, 129] on div at bounding box center [980, 317] width 244 height 541
click at [1078, 314] on div at bounding box center [980, 317] width 244 height 541
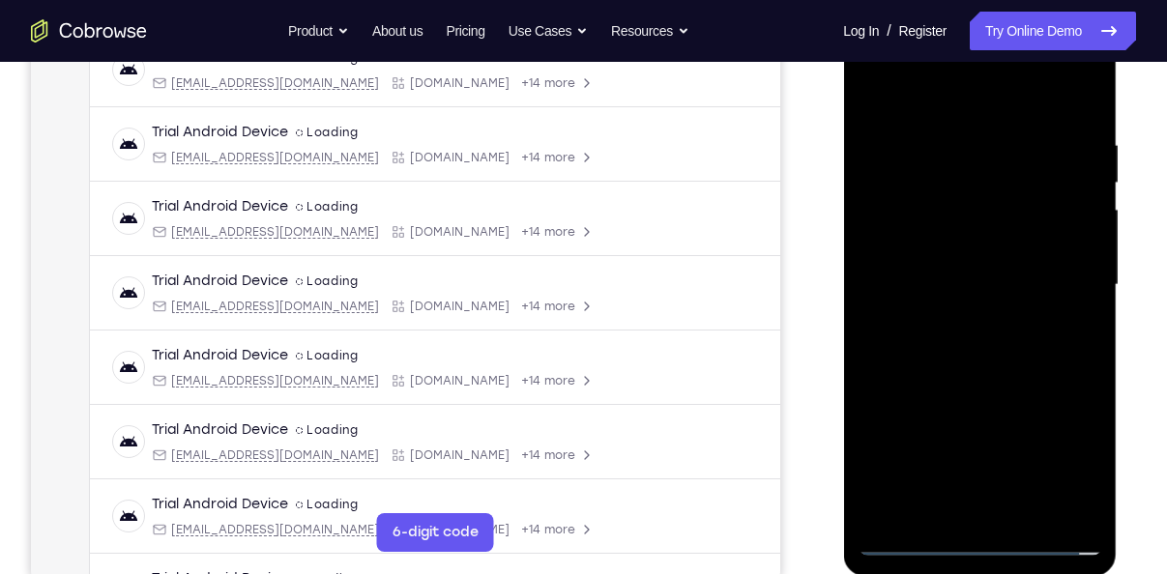
scroll to position [339, 0]
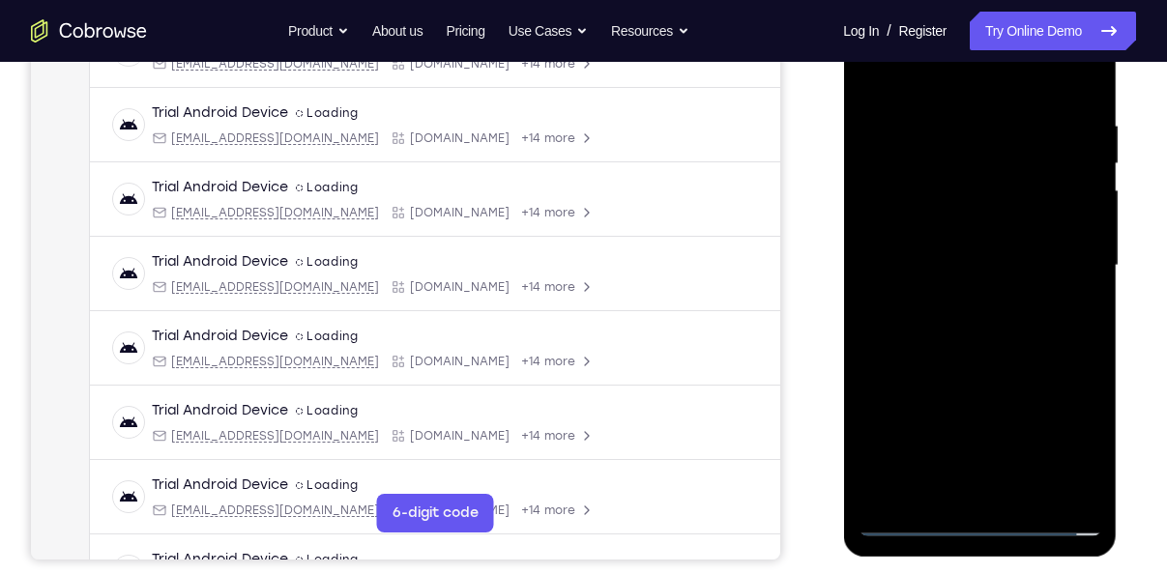
click at [956, 299] on div at bounding box center [980, 265] width 244 height 541
click at [945, 250] on div at bounding box center [980, 265] width 244 height 541
click at [956, 230] on div at bounding box center [980, 265] width 244 height 541
